Goal: Obtain resource: Download file/media

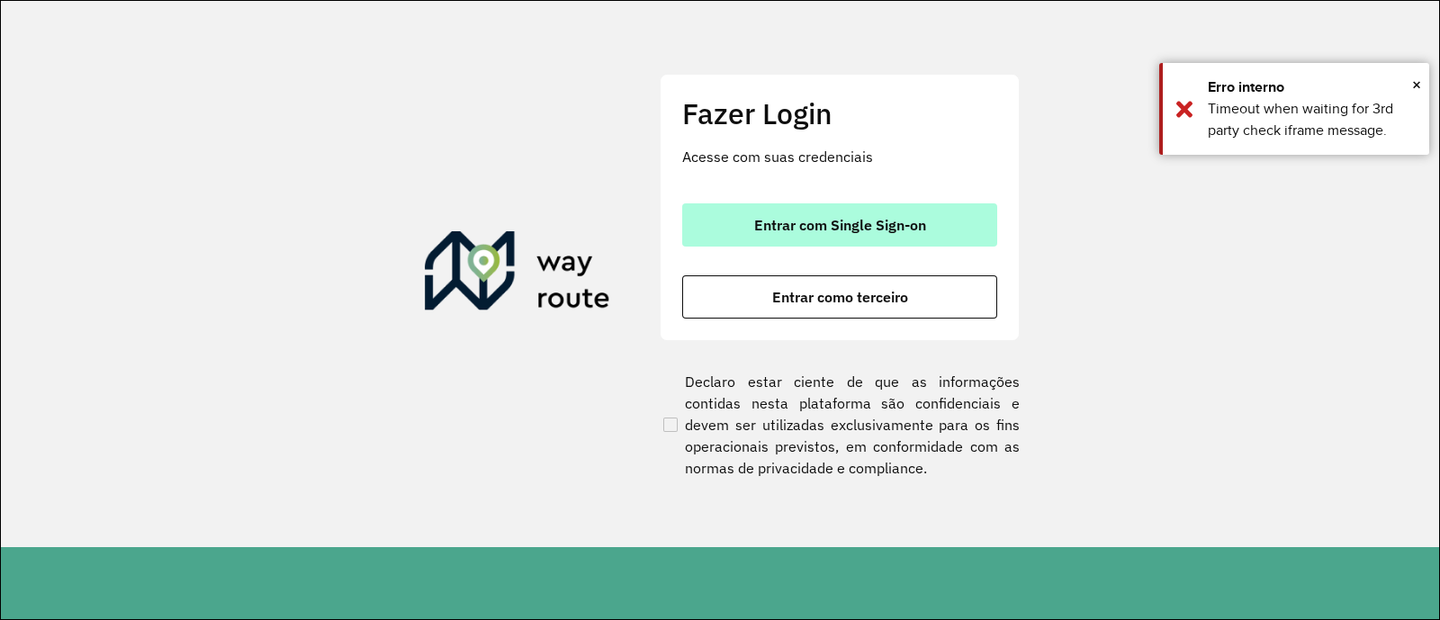
click at [806, 224] on span "Entrar com Single Sign-on" at bounding box center [840, 225] width 172 height 14
click at [918, 220] on span "Entrar com Single Sign-on" at bounding box center [840, 225] width 172 height 14
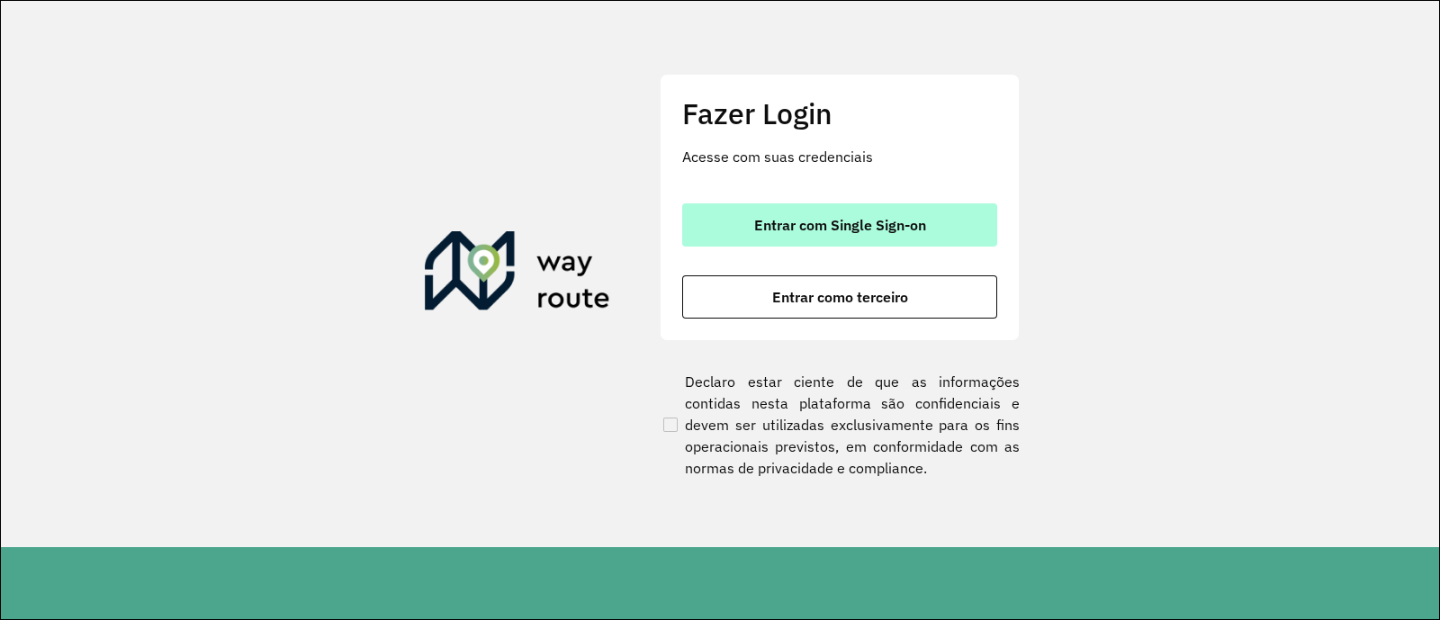
click at [851, 227] on span "Entrar com Single Sign-on" at bounding box center [840, 225] width 172 height 14
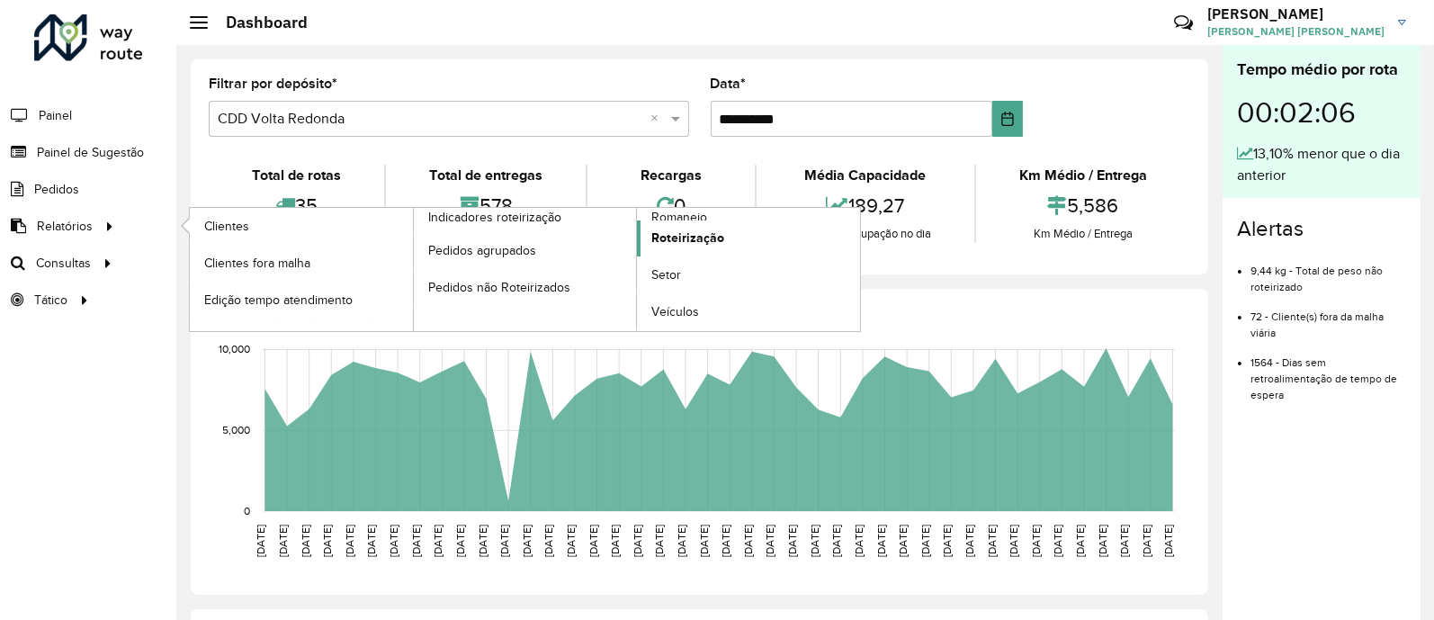
click at [668, 238] on span "Roteirização" at bounding box center [688, 238] width 73 height 19
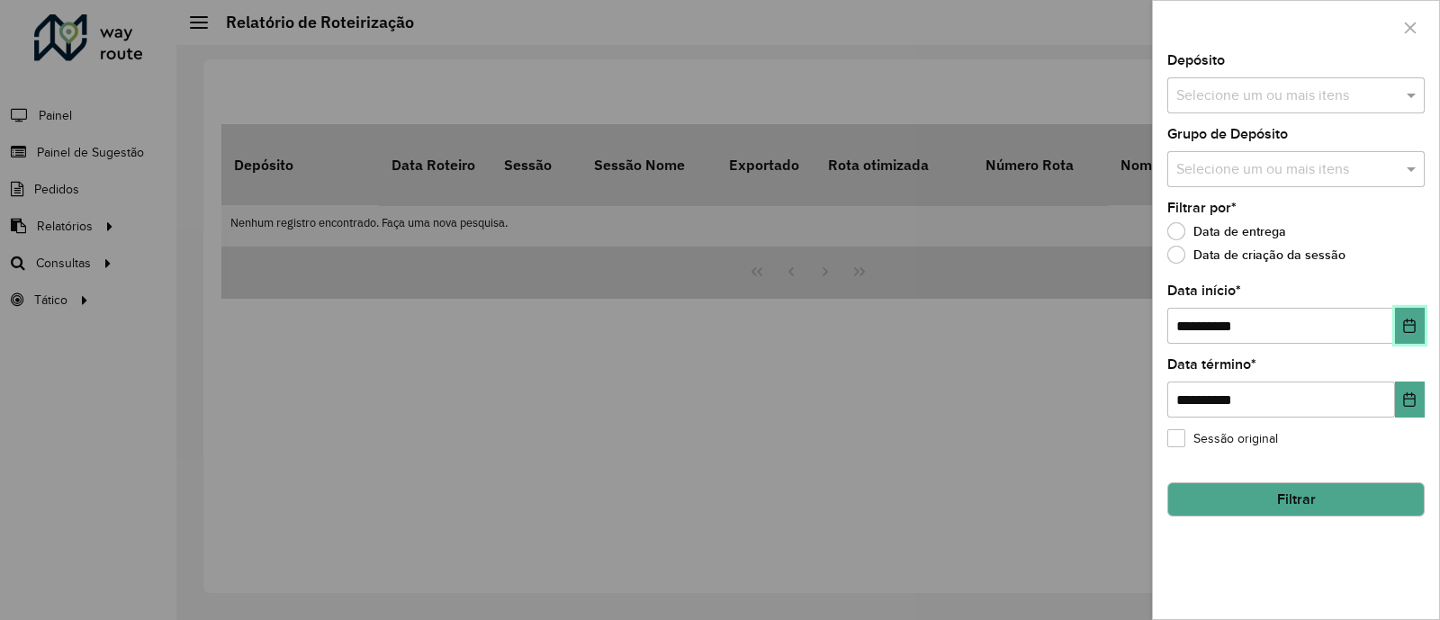
click at [1409, 325] on icon "Choose Date" at bounding box center [1409, 326] width 14 height 14
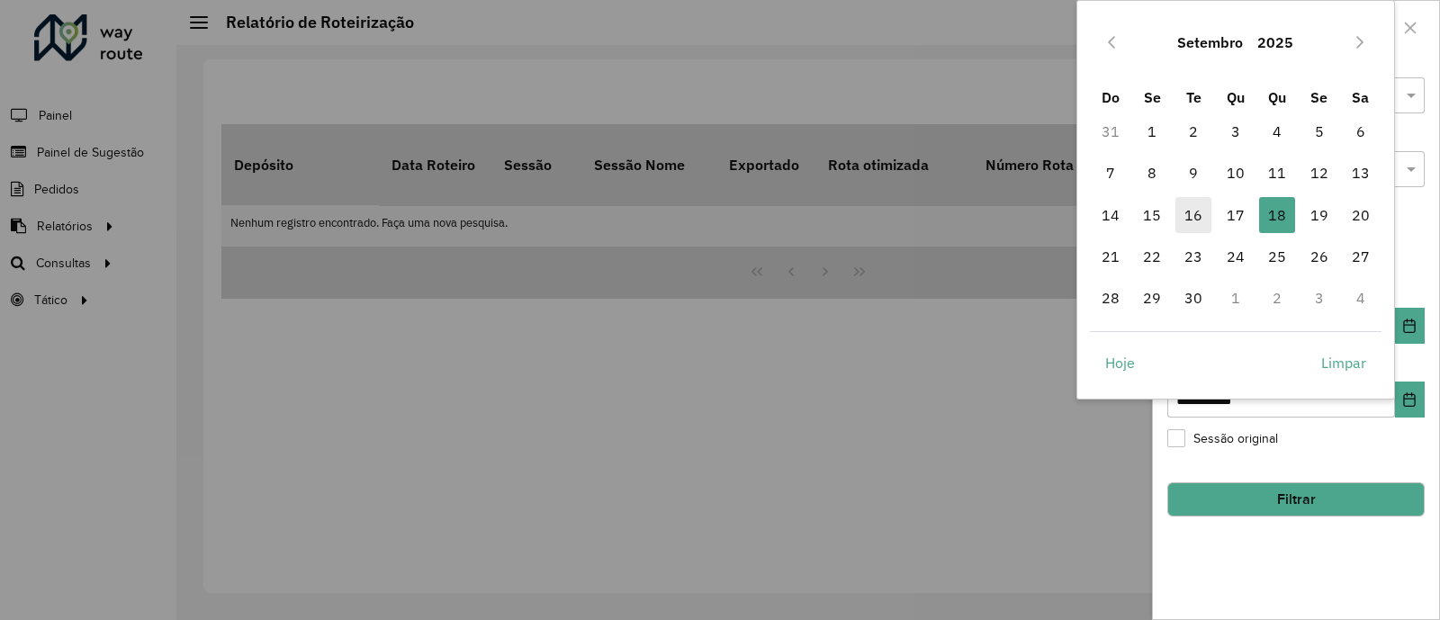
click at [1195, 215] on span "16" at bounding box center [1193, 215] width 36 height 36
type input "**********"
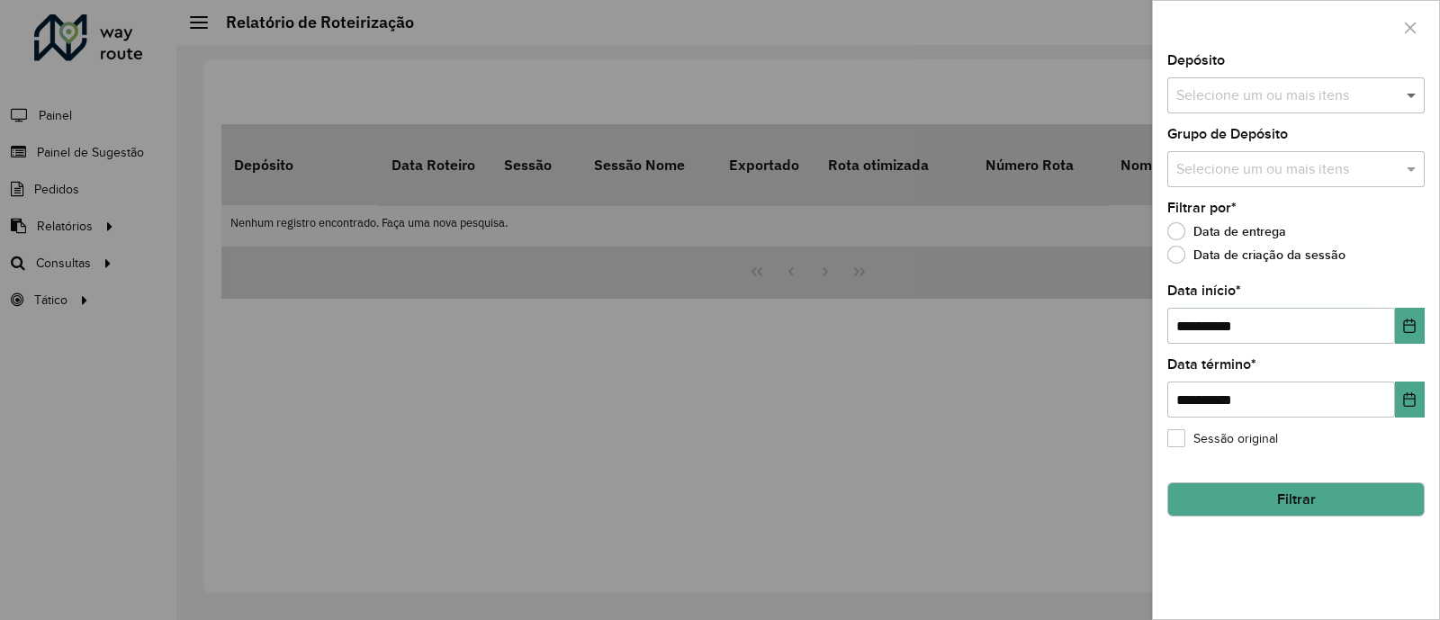
click at [1409, 102] on span at bounding box center [1413, 96] width 22 height 22
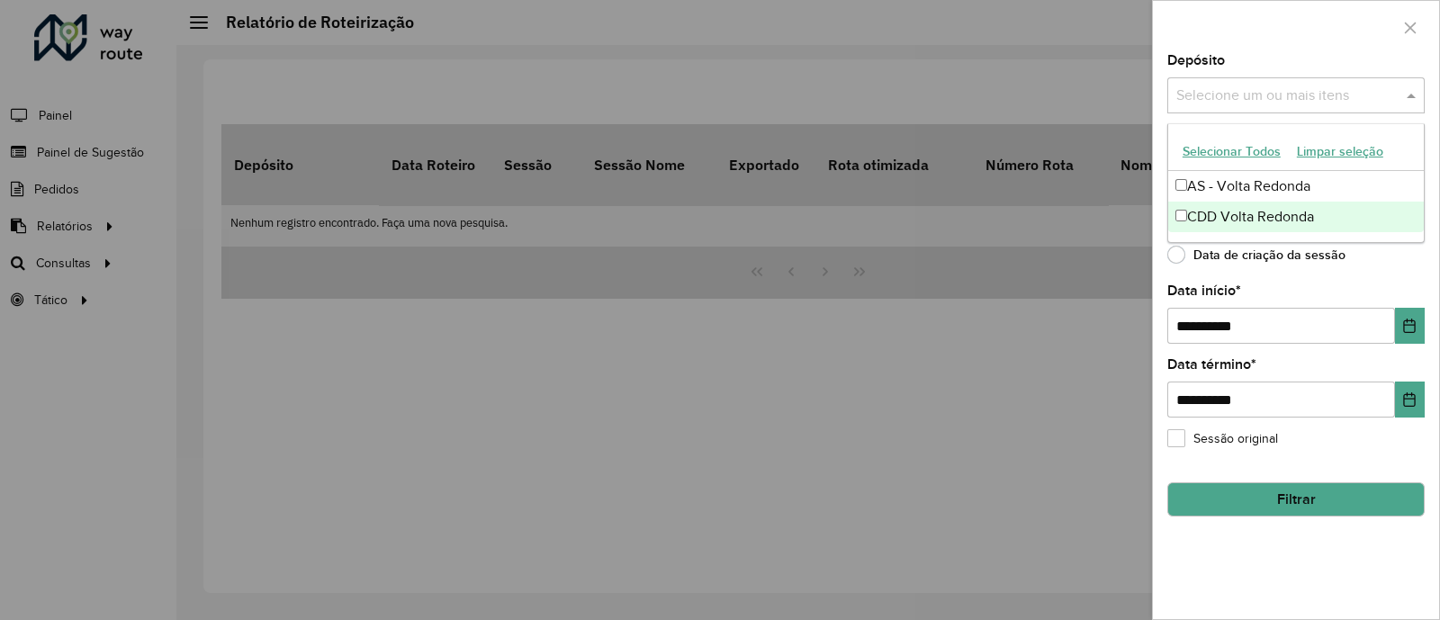
click at [1192, 213] on div "CDD Volta Redonda" at bounding box center [1296, 217] width 256 height 31
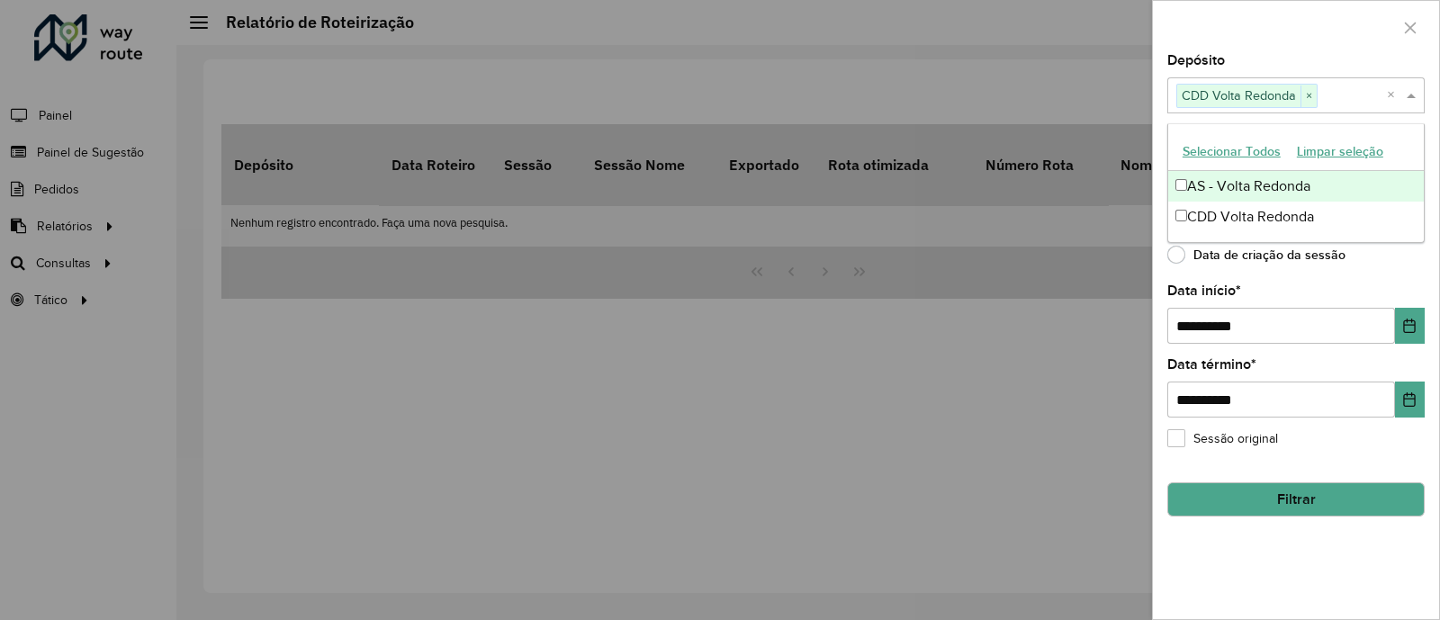
click at [1332, 61] on div "Depósito Selecione um ou mais itens CDD Volta Redonda × ×" at bounding box center [1295, 83] width 257 height 59
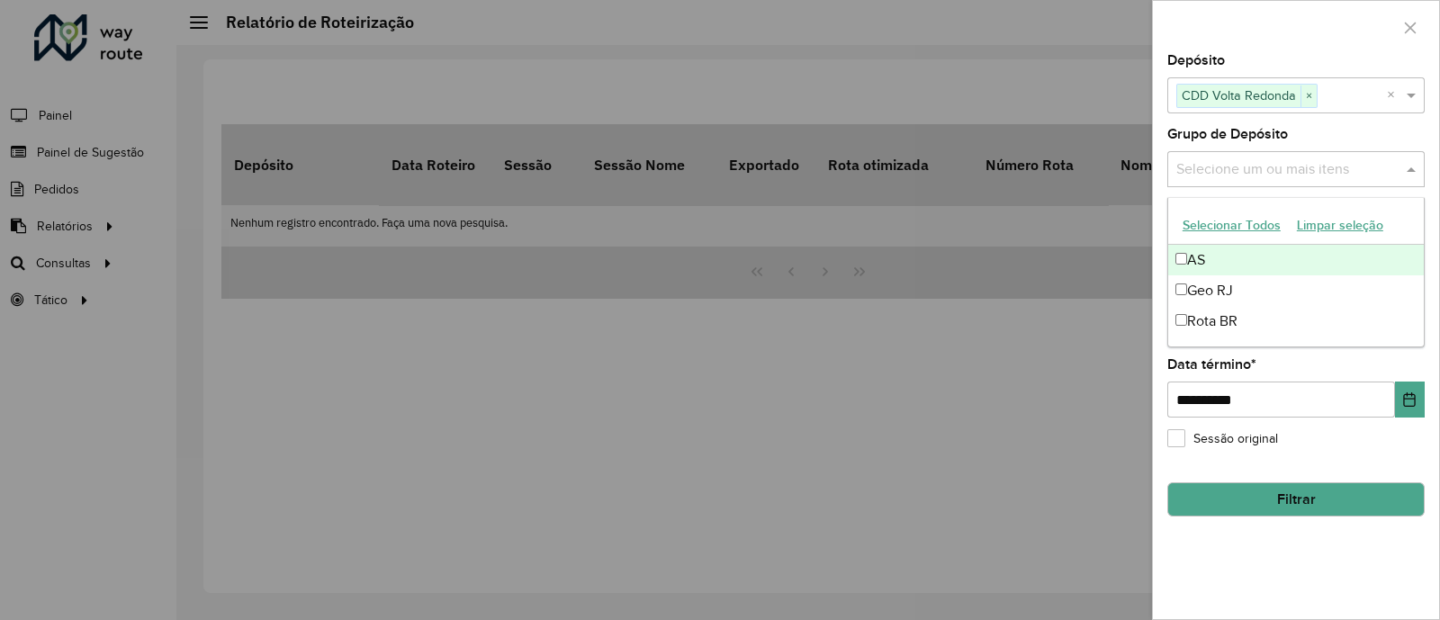
click at [1321, 164] on input "text" at bounding box center [1287, 170] width 230 height 22
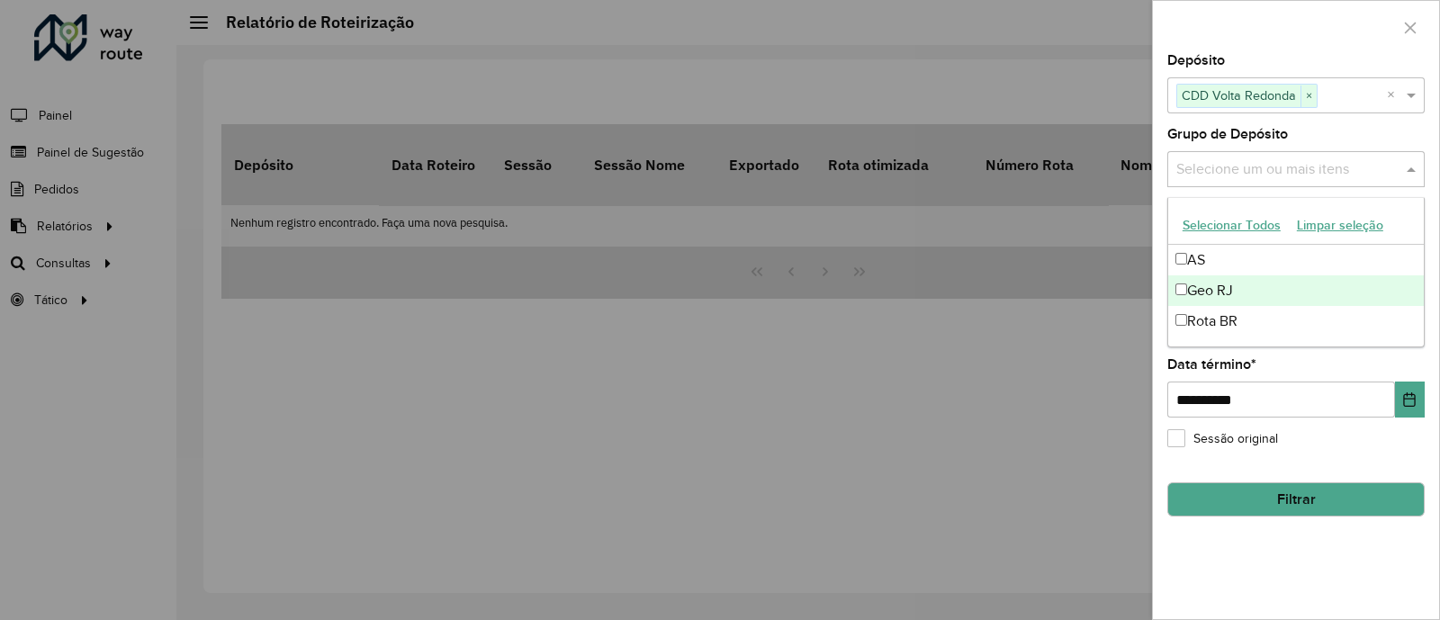
click at [1215, 294] on div "Geo RJ" at bounding box center [1296, 290] width 256 height 31
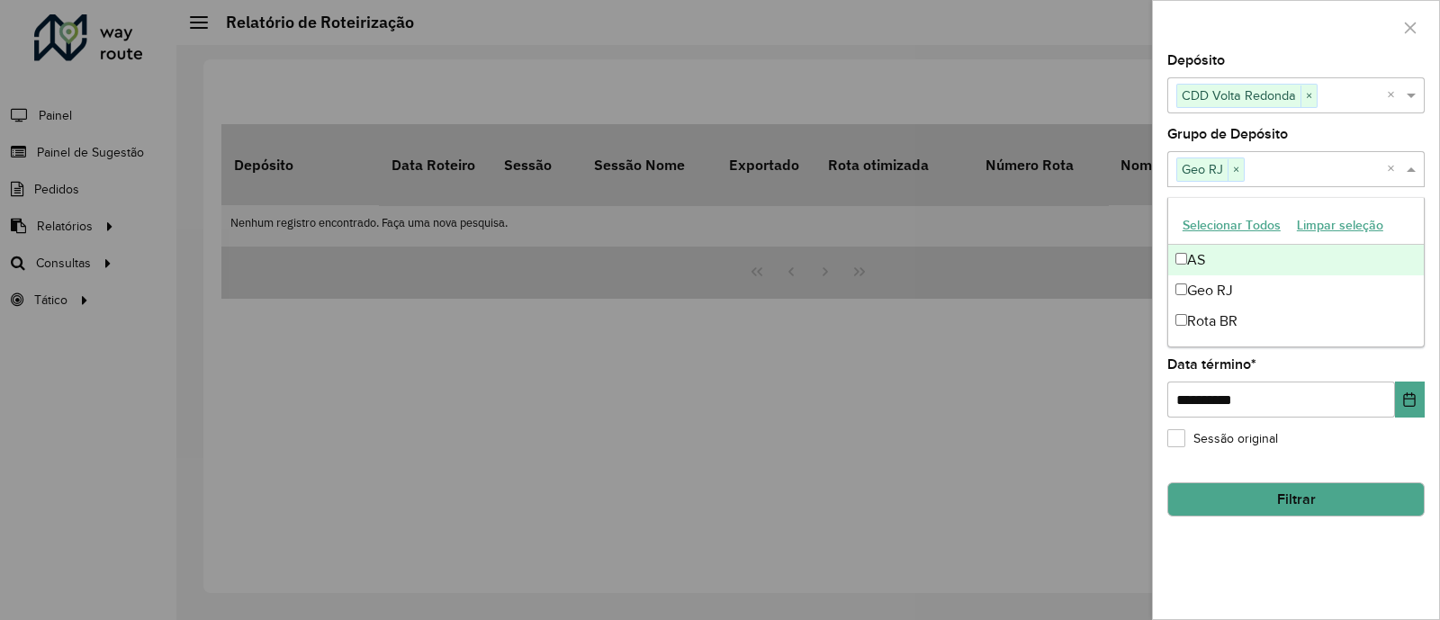
click at [1306, 52] on div at bounding box center [1296, 27] width 286 height 53
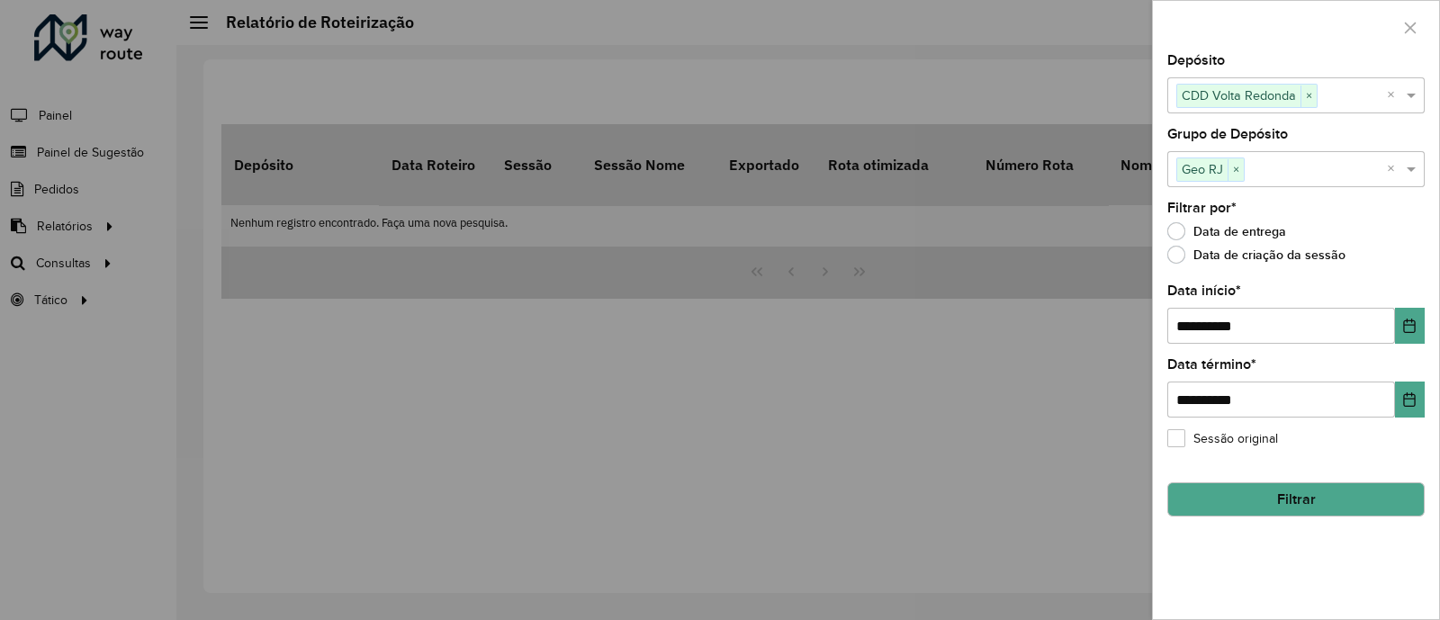
click at [1245, 497] on button "Filtrar" at bounding box center [1295, 499] width 257 height 34
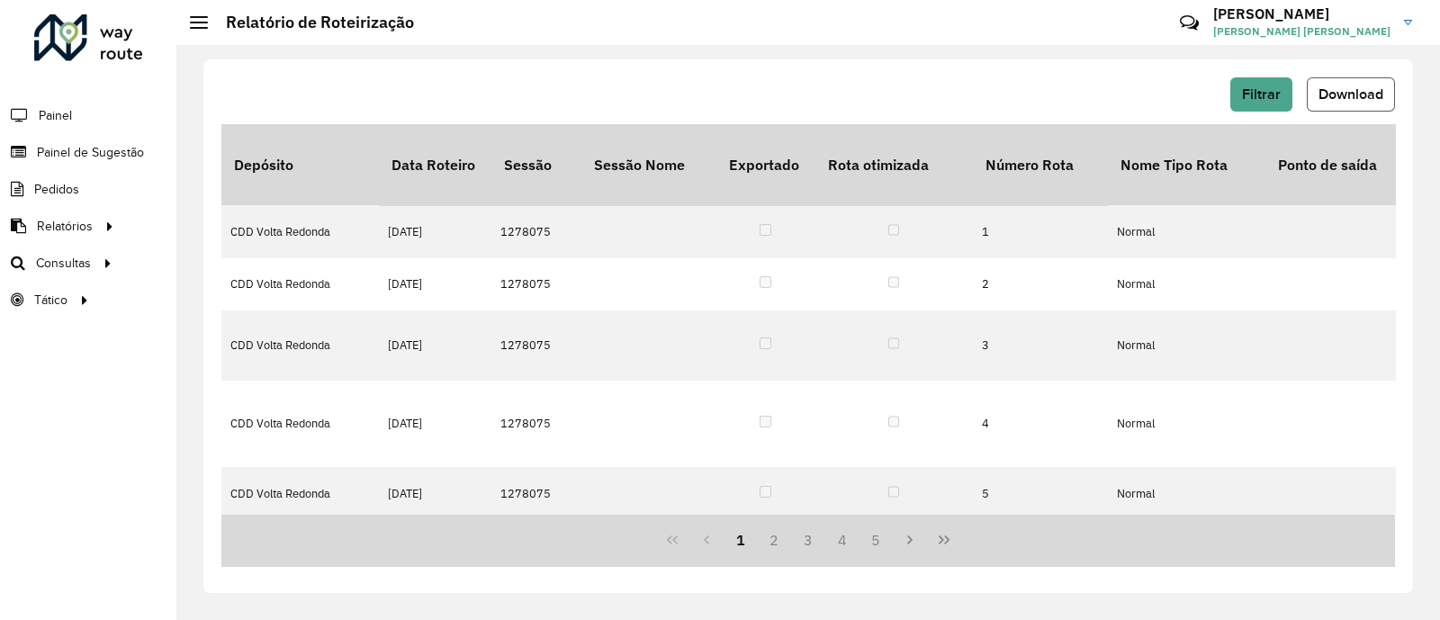
click at [1362, 86] on span "Download" at bounding box center [1350, 93] width 65 height 15
